Goal: Complete application form: Complete application form

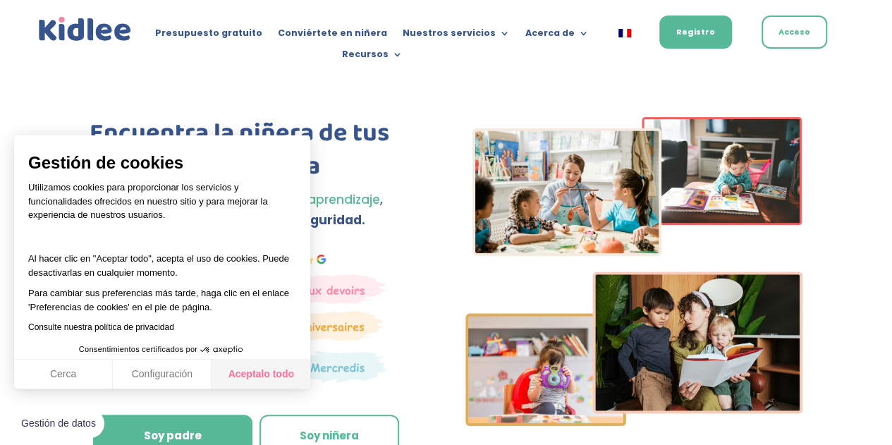
click at [248, 375] on font "Aceptalo todo" at bounding box center [261, 373] width 66 height 11
checkbox input "true"
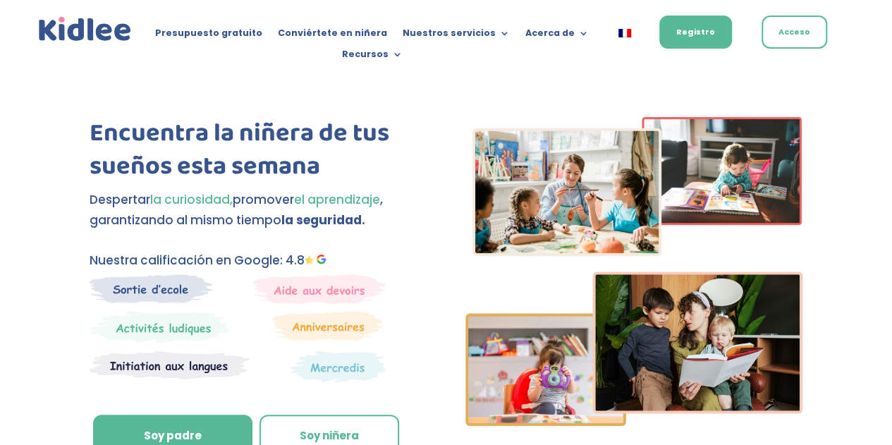
click at [52, 40] on img at bounding box center [85, 29] width 99 height 30
click at [367, 39] on font "Conviértete en niñera" at bounding box center [332, 33] width 109 height 12
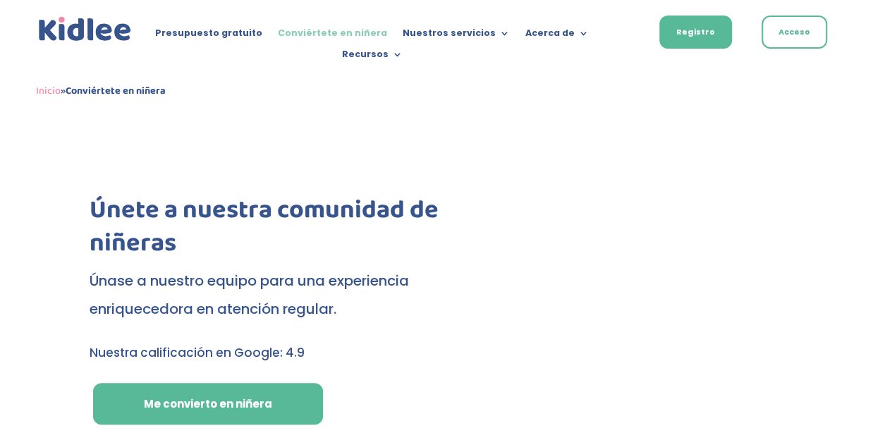
click at [320, 32] on font "Conviértete en niñera" at bounding box center [332, 33] width 109 height 12
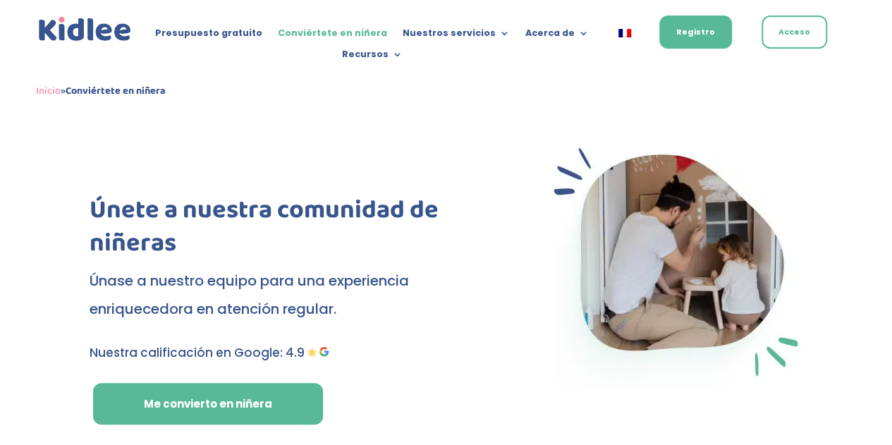
scroll to position [83, 0]
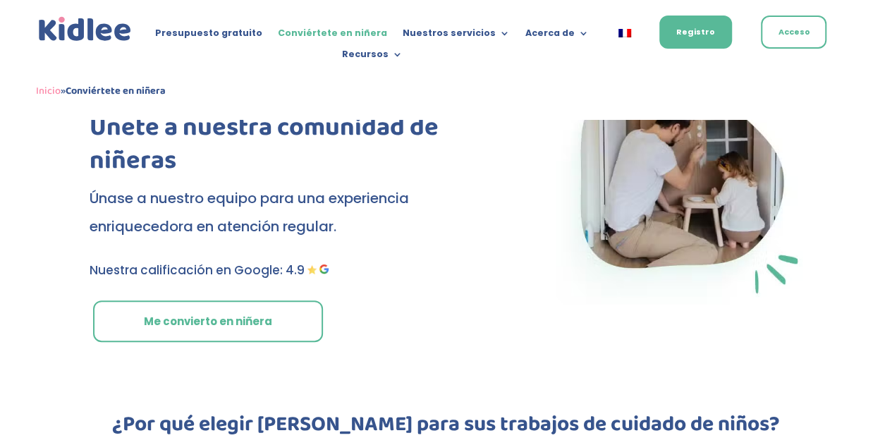
click at [235, 327] on font "Me convierto en niñera" at bounding box center [208, 321] width 128 height 15
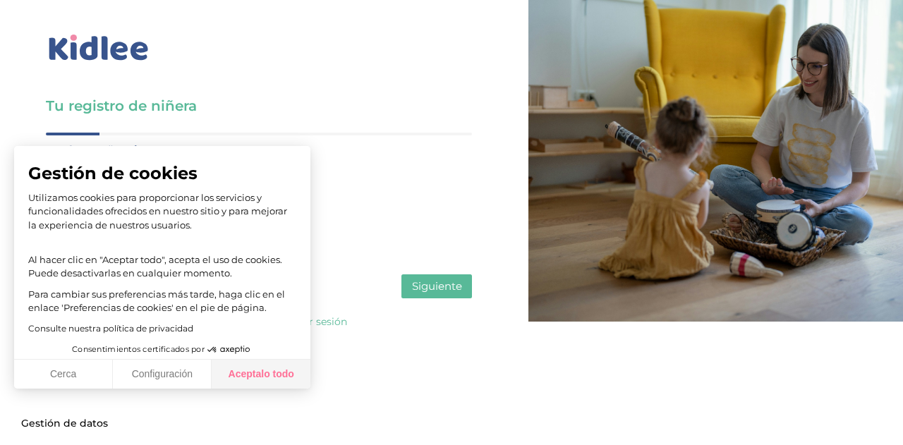
click at [251, 375] on font "Aceptalo todo" at bounding box center [261, 373] width 66 height 11
checkbox input "true"
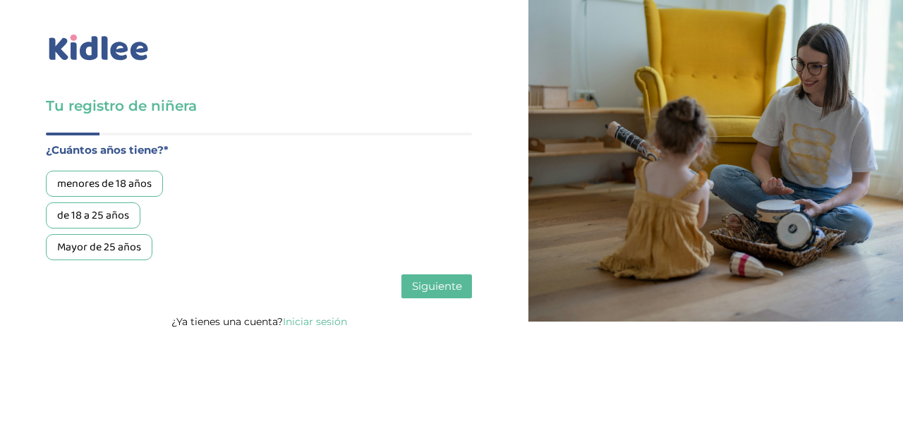
click at [122, 207] on font "de 18 a 25 años" at bounding box center [93, 216] width 72 height 18
click at [428, 285] on font "Siguiente" at bounding box center [437, 285] width 50 height 13
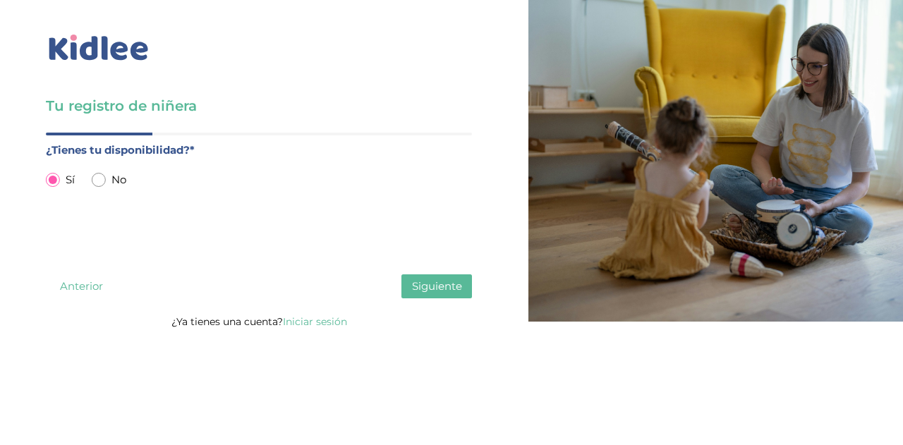
click at [193, 149] on font "¿Tienes tu disponibilidad?*" at bounding box center [120, 149] width 149 height 13
click at [190, 147] on font "¿Tienes tu disponibilidad?*" at bounding box center [120, 149] width 149 height 13
click at [80, 285] on font "Anterior" at bounding box center [81, 285] width 43 height 13
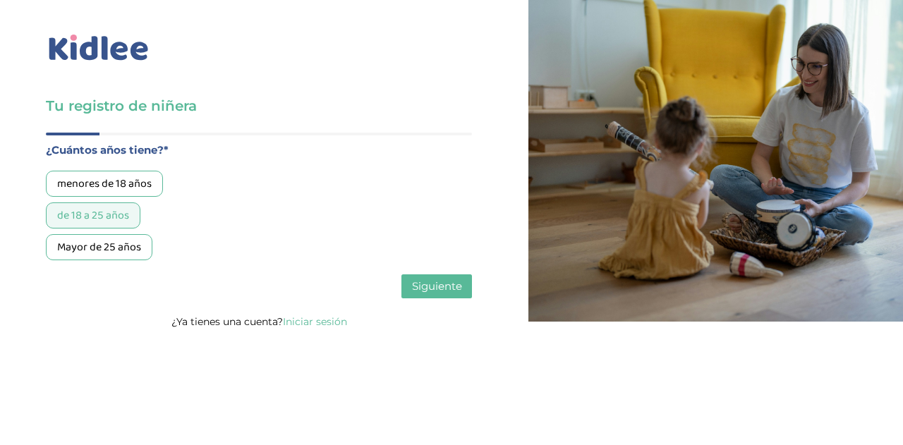
click at [433, 293] on font "Siguiente" at bounding box center [437, 285] width 50 height 13
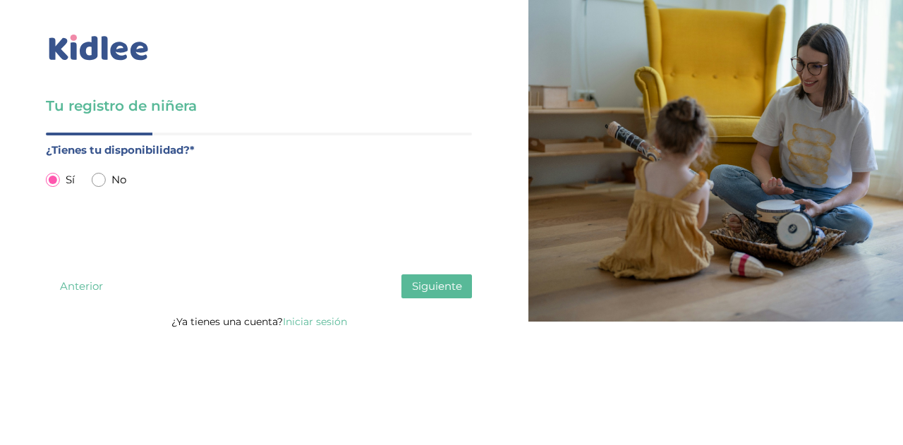
click at [51, 177] on input "radio" at bounding box center [53, 180] width 14 height 14
click at [459, 293] on font "Siguiente" at bounding box center [437, 285] width 50 height 13
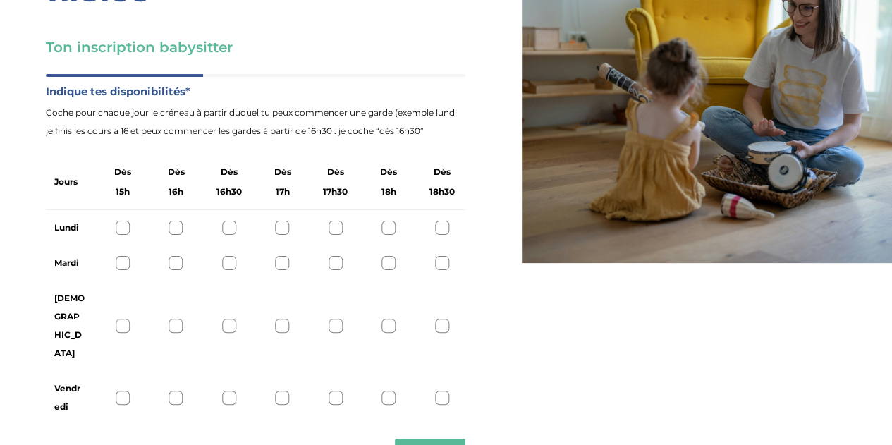
scroll to position [61, 0]
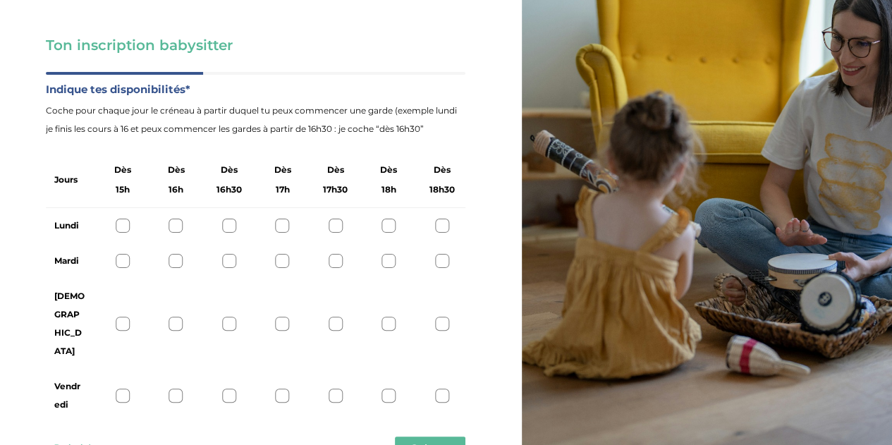
click at [471, 50] on div "Ton inscription babysitter Merci de vérifier que tous les champs sont remplis a…" at bounding box center [255, 219] width 532 height 561
click at [337, 9] on div "Ton inscription babysitter Merci de vérifier que tous les champs sont remplis a…" at bounding box center [255, 219] width 532 height 561
click at [475, 45] on div "Ton inscription babysitter Merci de vérifier que tous les champs sont remplis a…" at bounding box center [255, 219] width 532 height 561
click at [176, 219] on div at bounding box center [176, 226] width 14 height 14
click at [233, 221] on div at bounding box center [229, 226] width 14 height 14
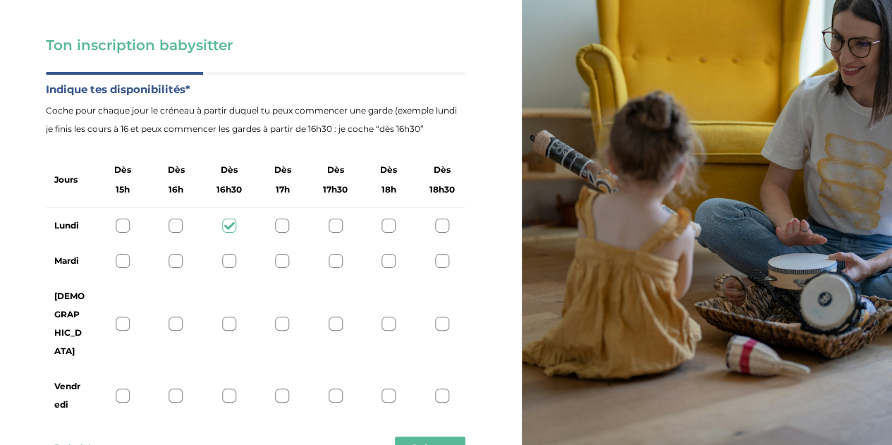
click at [176, 219] on div at bounding box center [176, 226] width 14 height 14
click at [175, 216] on div "Lundi" at bounding box center [256, 225] width 420 height 35
click at [175, 225] on icon at bounding box center [176, 226] width 11 height 11
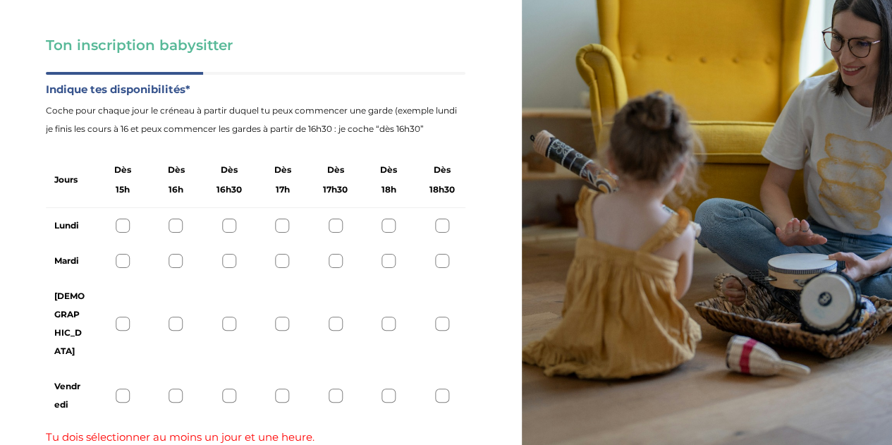
click at [178, 225] on div at bounding box center [176, 226] width 14 height 14
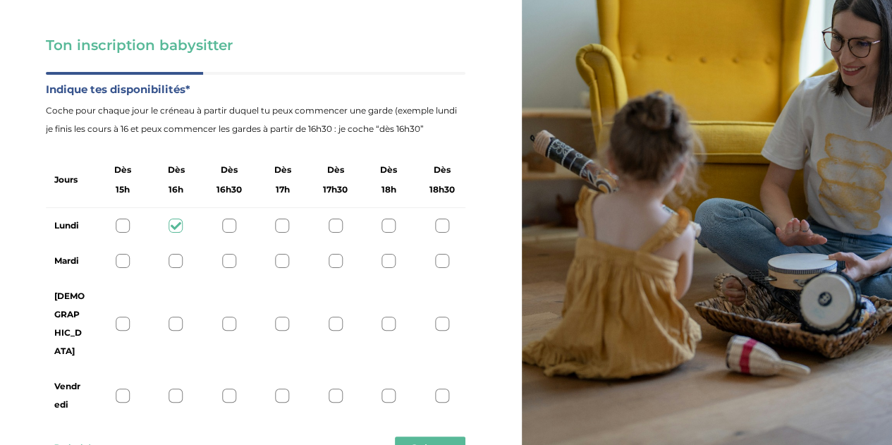
click at [175, 262] on div at bounding box center [176, 261] width 14 height 14
click at [176, 317] on div at bounding box center [176, 324] width 14 height 14
click at [173, 389] on div at bounding box center [176, 396] width 14 height 14
click at [438, 441] on span "Suivant" at bounding box center [429, 447] width 39 height 13
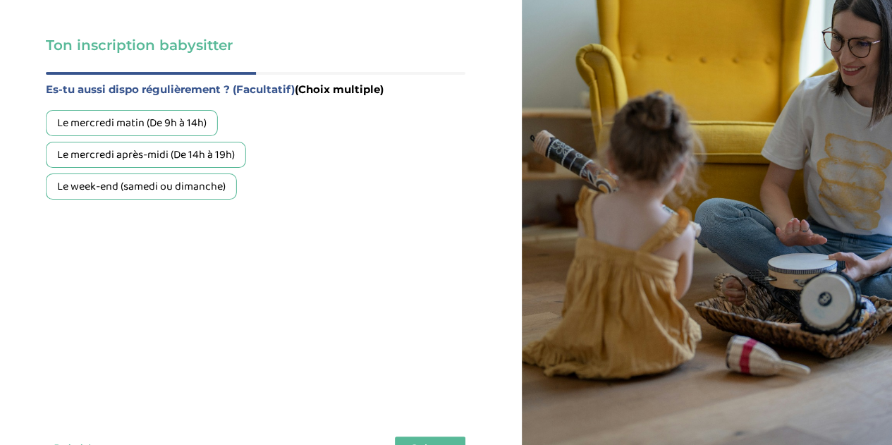
click at [203, 191] on div "Le week-end (samedi ou dimanche)" at bounding box center [141, 186] width 191 height 26
click at [419, 441] on span "Suivant" at bounding box center [429, 447] width 39 height 13
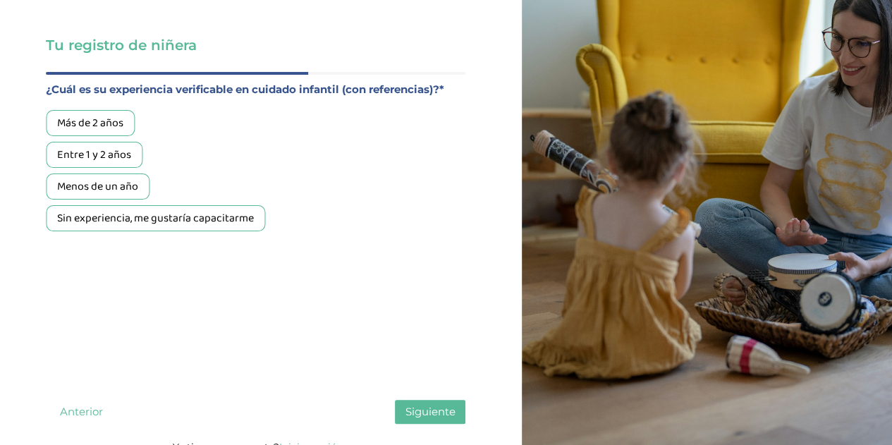
click at [116, 128] on font "Más de 2 años" at bounding box center [90, 123] width 66 height 18
click at [130, 166] on div "Entre 1 y 2 años" at bounding box center [94, 155] width 97 height 26
click at [116, 130] on font "Más de 2 años" at bounding box center [90, 123] width 66 height 18
click at [119, 141] on div "Más de 2 años Entre 1 y 2 años Menos de un año Sin experiencia, me gustaría cap…" at bounding box center [256, 170] width 420 height 121
click at [119, 146] on font "Entre 1 y 2 años" at bounding box center [94, 155] width 74 height 18
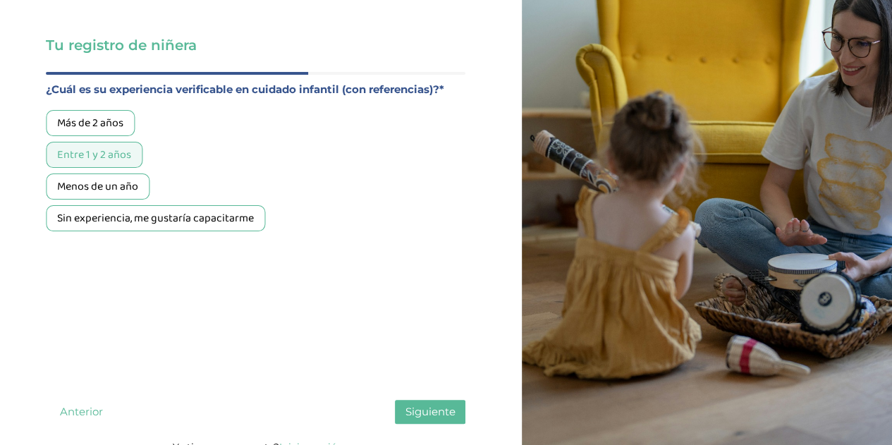
click at [113, 110] on div "Más de 2 años" at bounding box center [90, 123] width 89 height 26
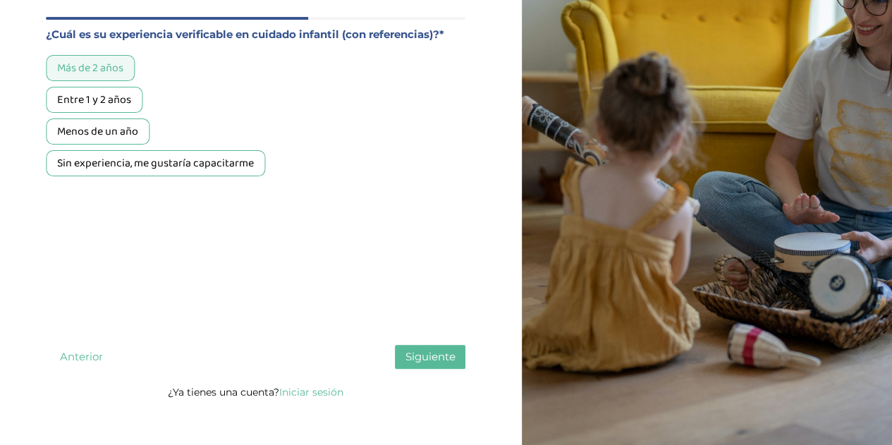
click at [422, 363] on font "Siguiente" at bounding box center [430, 356] width 50 height 13
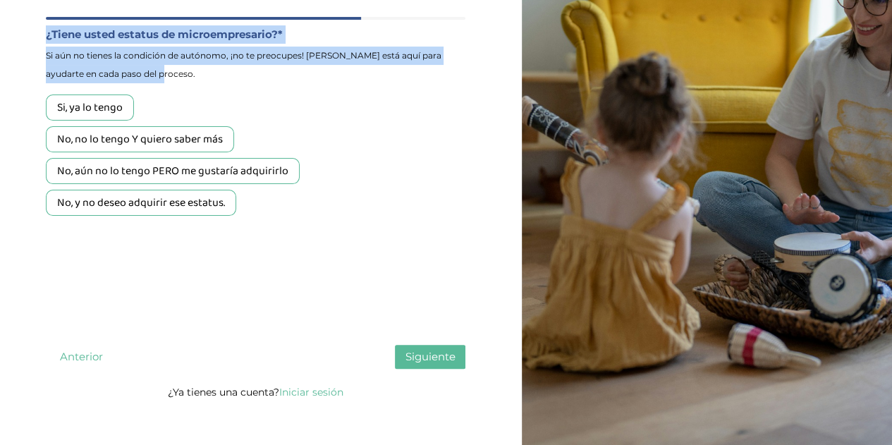
drag, startPoint x: 54, startPoint y: 36, endPoint x: 147, endPoint y: 70, distance: 99.7
click at [147, 70] on div "Tu registro de niñera Por favor, compruebe que todos los campos estén completad…" at bounding box center [255, 146] width 532 height 524
copy div "¿Cuántos años tiene?* menores de 18 años de 18 a 25 años Mayor de 25 años ¿Tien…"
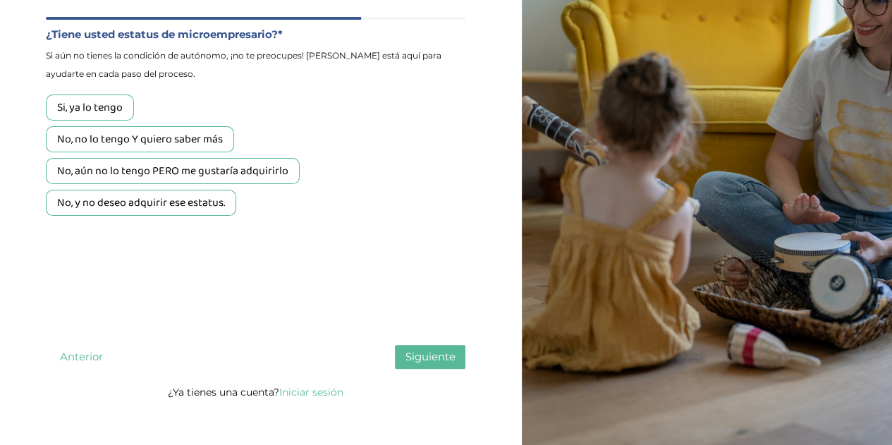
click at [335, 198] on div "Si, ya lo tengo No, no lo tengo Y quiero saber más No, aún no lo tengo PERO me …" at bounding box center [256, 154] width 420 height 121
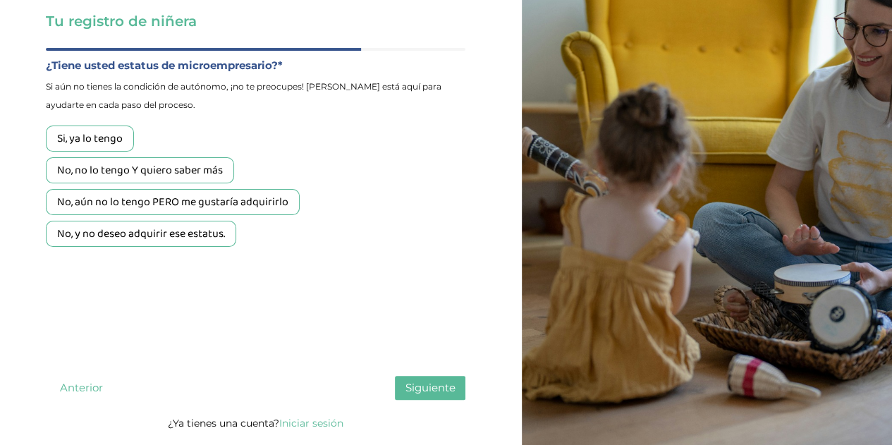
scroll to position [84, 0]
click at [220, 241] on font "No, y no deseo adquirir ese estatus." at bounding box center [141, 235] width 168 height 18
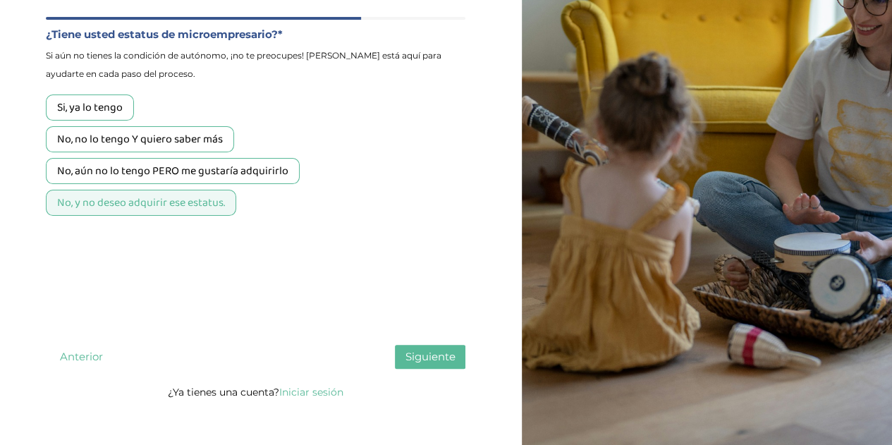
click at [423, 363] on font "Siguiente" at bounding box center [430, 356] width 50 height 13
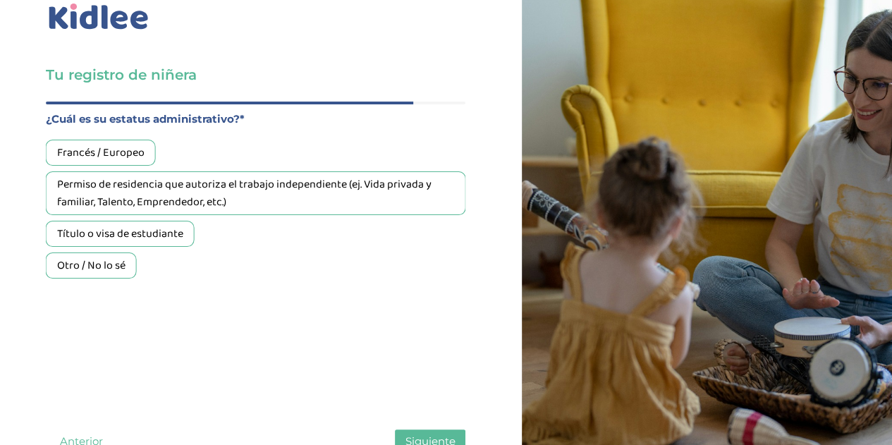
scroll to position [30, 0]
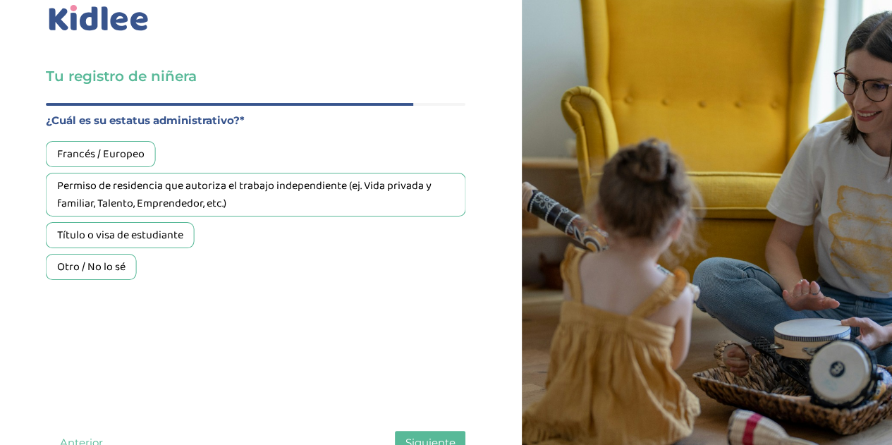
click at [103, 268] on font "Otro / No lo sé" at bounding box center [91, 267] width 68 height 18
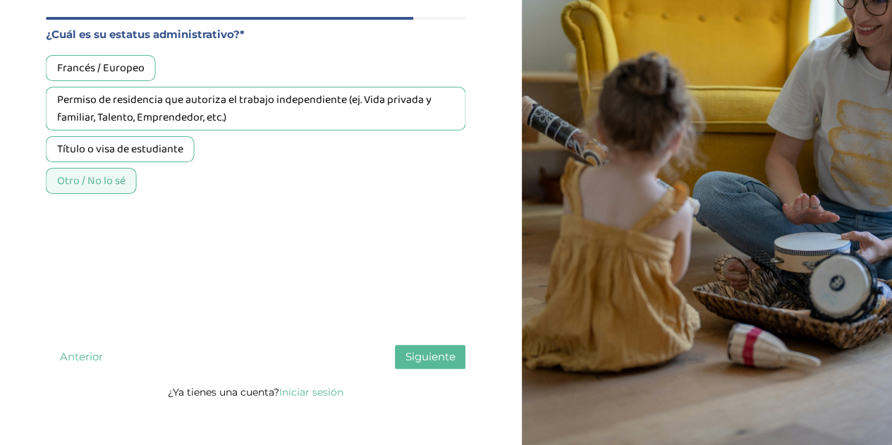
scroll to position [114, 0]
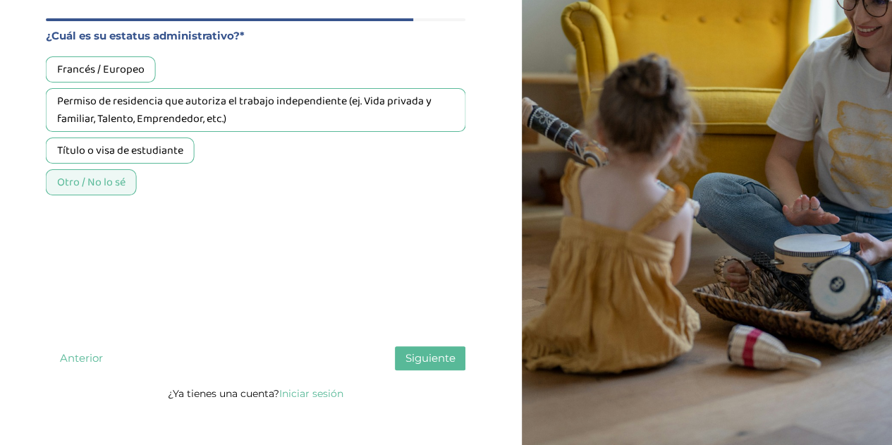
click at [426, 365] on font "Siguiente" at bounding box center [430, 357] width 50 height 13
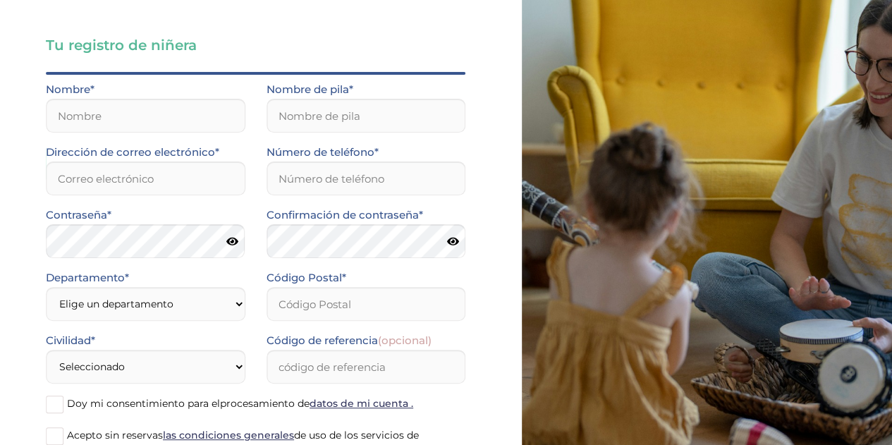
scroll to position [59, 0]
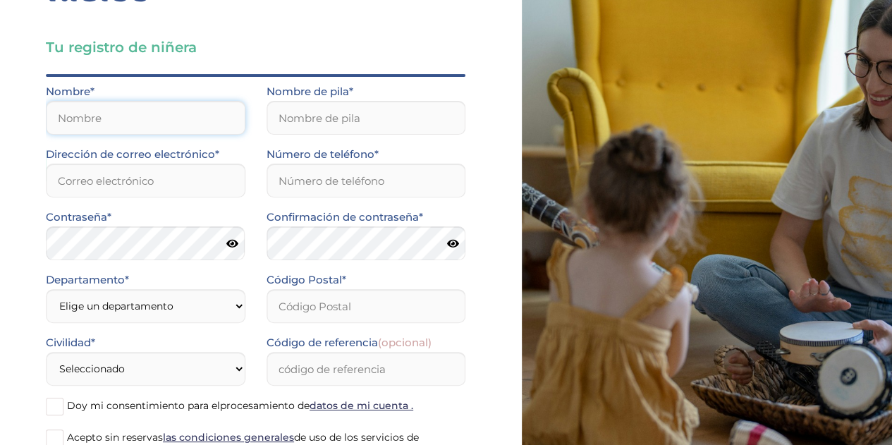
click at [181, 115] on input "text" at bounding box center [146, 118] width 200 height 34
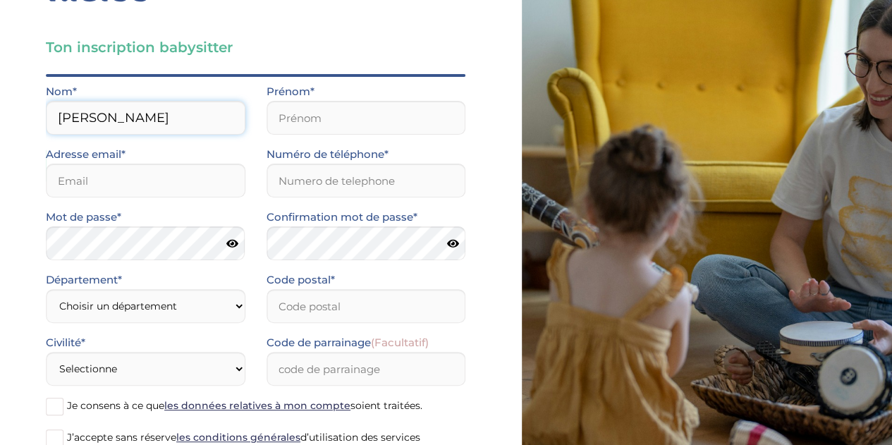
click at [218, 132] on input "Camila" at bounding box center [146, 118] width 200 height 34
type input "C"
type input "Rojas"
click at [369, 114] on input "text" at bounding box center [367, 118] width 200 height 34
type input "Camila"
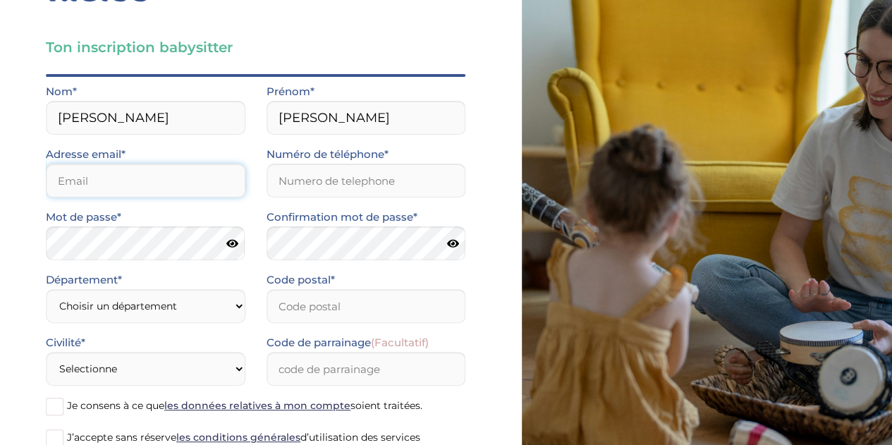
click at [141, 184] on input "email" at bounding box center [146, 181] width 200 height 34
type input "camilarojasf2007@gmail.com"
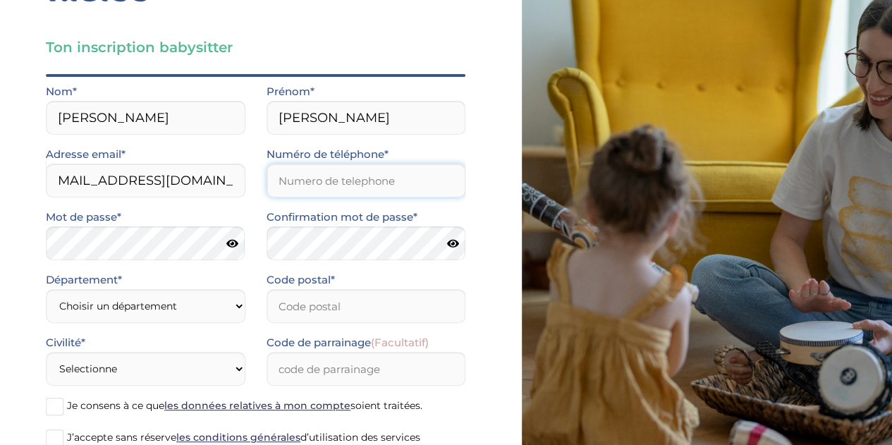
scroll to position [0, 0]
click at [303, 173] on input "Numéro de téléphone*" at bounding box center [367, 181] width 200 height 34
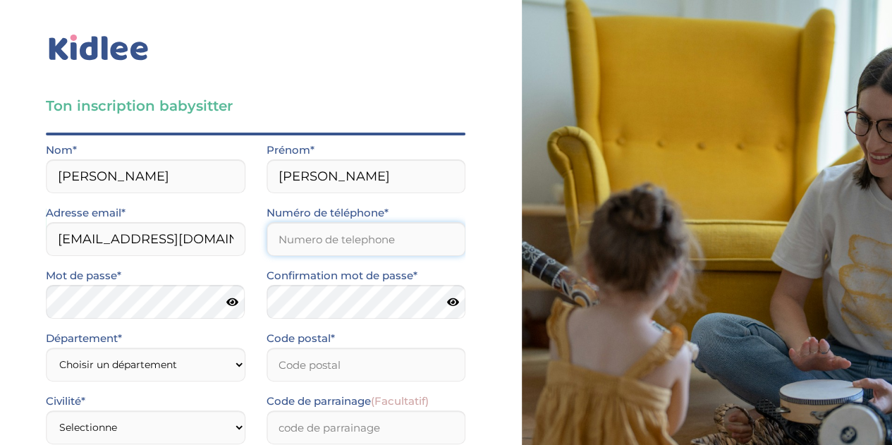
click at [329, 238] on input "Numéro de téléphone*" at bounding box center [367, 239] width 200 height 34
type input "0699520066"
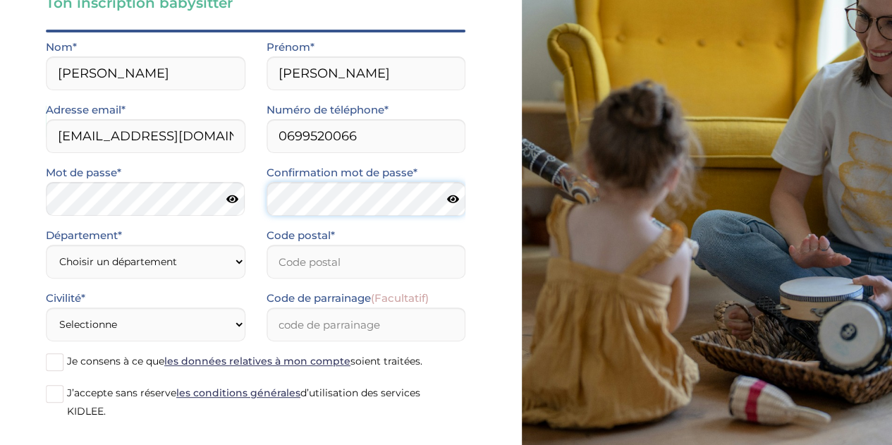
scroll to position [136, 0]
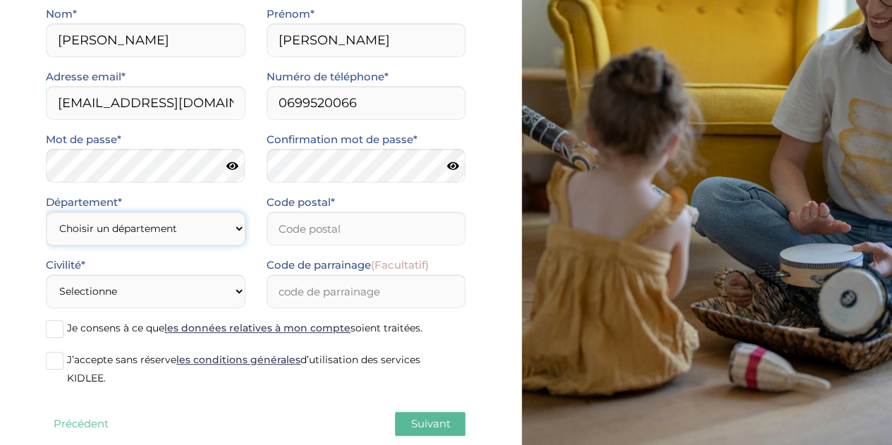
click at [205, 227] on select "Choisir un département Paris (75) Hauts-de-Seine (92) Yvelines (78) Val-de-Marn…" at bounding box center [146, 229] width 200 height 34
click at [46, 212] on select "Choisir un département Paris (75) Hauts-de-Seine (92) Yvelines (78) Val-de-Marn…" at bounding box center [146, 229] width 200 height 34
click at [203, 226] on select "Choisir un département Paris (75) Hauts-de-Seine (92) Yvelines (78) Val-de-Marn…" at bounding box center [146, 229] width 200 height 34
click at [93, 220] on select "Choisir un département Paris (75) Hauts-de-Seine (92) Yvelines (78) Val-de-Marn…" at bounding box center [146, 229] width 200 height 34
select select "92"
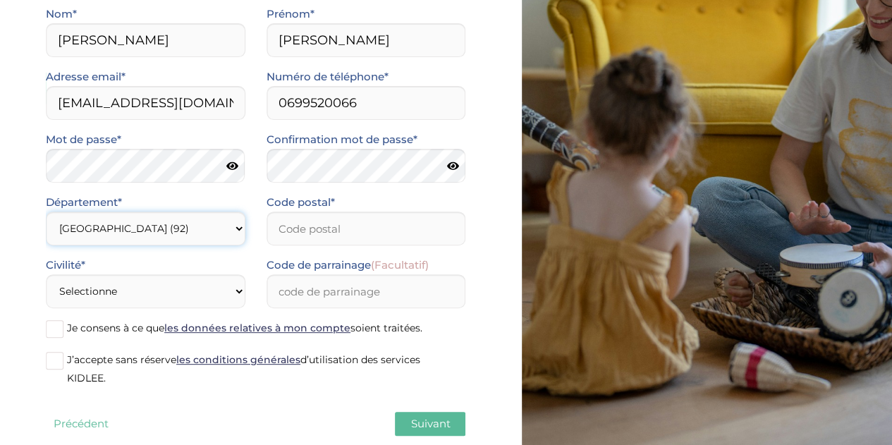
click at [46, 212] on select "Choisir un département Paris (75) Hauts-de-Seine (92) Yvelines (78) Val-de-Marn…" at bounding box center [146, 229] width 200 height 34
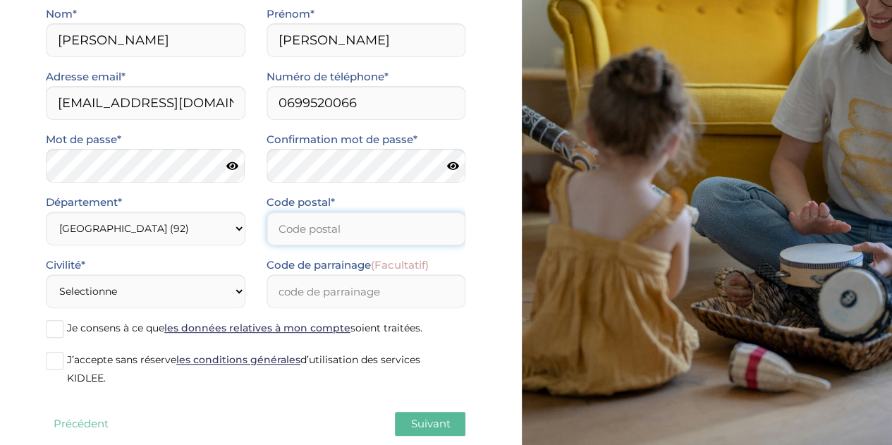
click at [331, 233] on input "Code postal*" at bounding box center [367, 229] width 200 height 34
type input "92800"
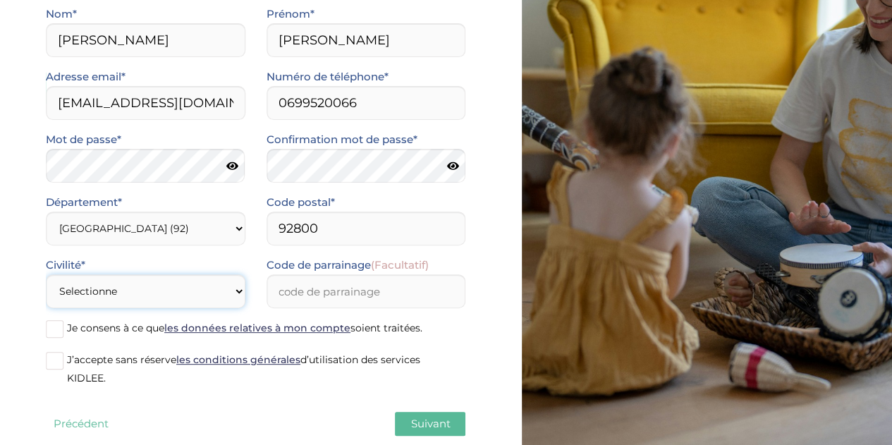
click at [181, 301] on select "Selectionne Mr Mme" at bounding box center [146, 291] width 200 height 34
select select "1"
click at [46, 274] on select "Selectionne Mr Mme" at bounding box center [146, 291] width 200 height 34
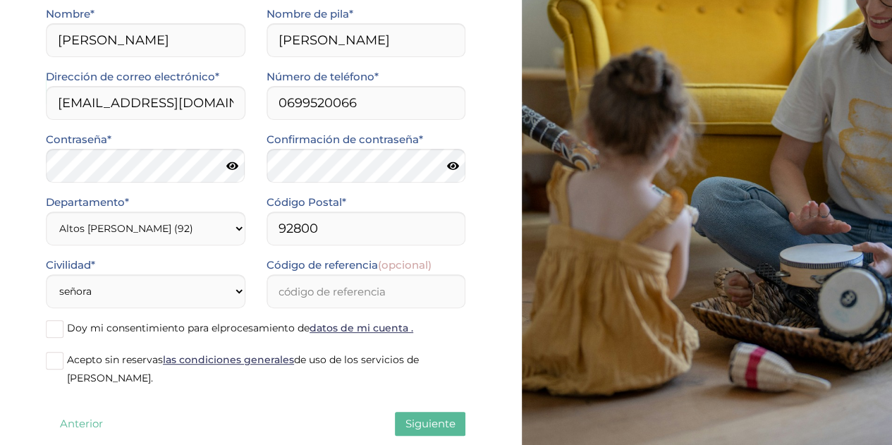
click at [56, 329] on span at bounding box center [55, 329] width 18 height 18
click at [0, 0] on input "Doy mi consentimiento para el procesamiento de datos de mi cuenta ." at bounding box center [0, 0] width 0 height 0
click at [52, 367] on span at bounding box center [55, 361] width 18 height 18
click at [0, 0] on input "Acepto sin reservas las condiciones generales de uso de los servicios de KIDLEE." at bounding box center [0, 0] width 0 height 0
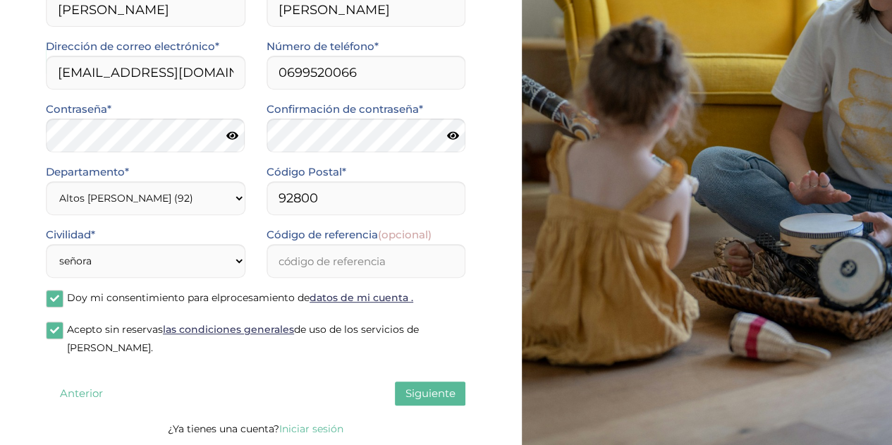
click at [444, 396] on font "Siguiente" at bounding box center [430, 392] width 50 height 13
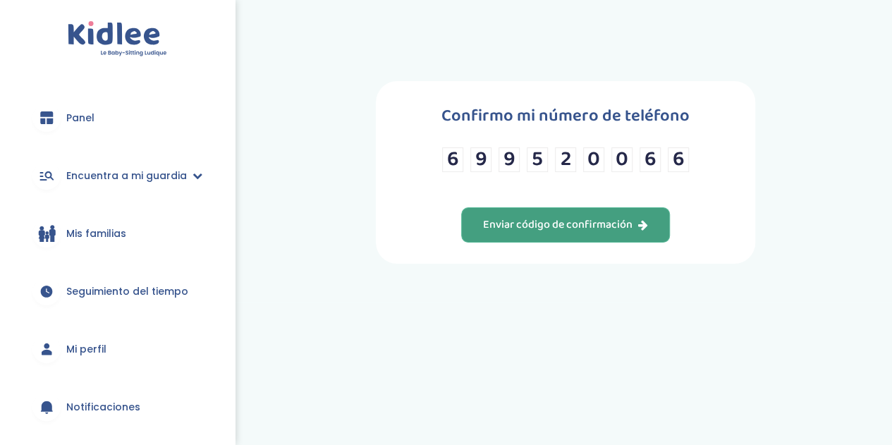
click at [634, 240] on button "Enviar código de confirmación" at bounding box center [565, 224] width 209 height 35
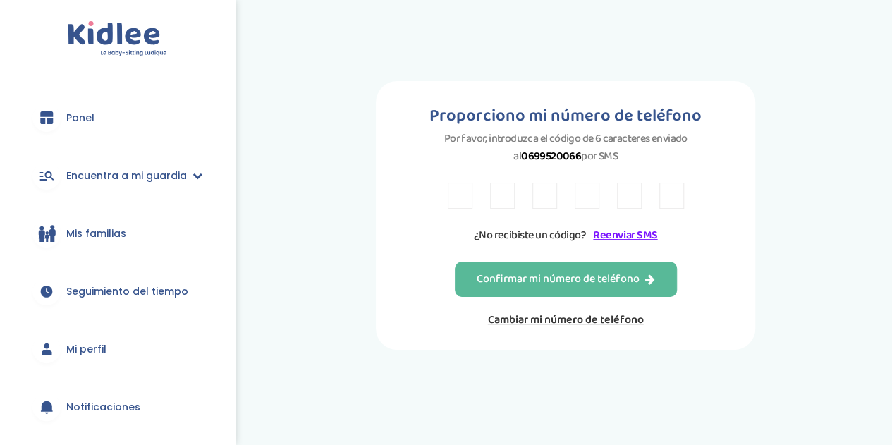
click at [458, 199] on input "text" at bounding box center [460, 196] width 25 height 26
type input "3"
type input "b"
type input "B"
type input "M"
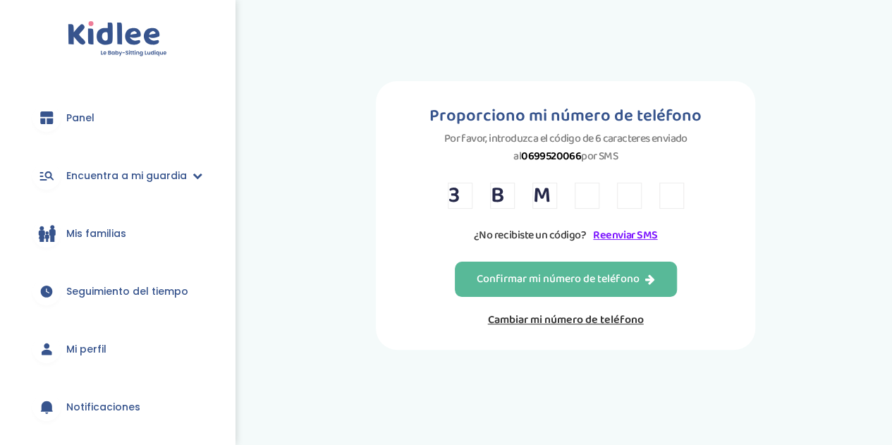
type input "R"
type input "A"
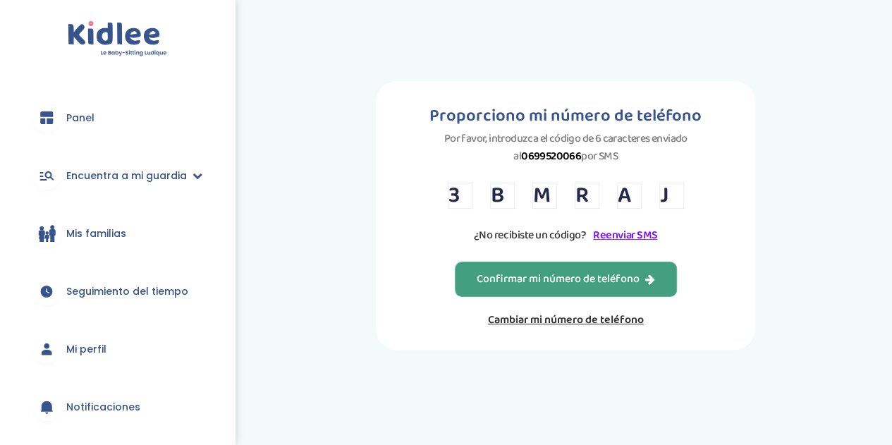
type input "J"
click at [569, 277] on font "Confirmar mi número de teléfono" at bounding box center [558, 279] width 163 height 18
